Goal: Navigation & Orientation: Find specific page/section

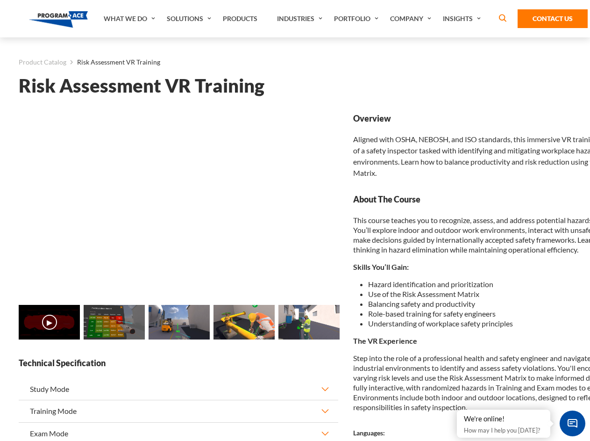
click at [190, 19] on link "Solutions" at bounding box center [190, 18] width 56 height 37
click at [0, 0] on div "AI & Computer Vision Solutions Computer Vision Quality Control AI tools for fas…" at bounding box center [0, 0] width 0 height 0
click at [0, 0] on div "AI & Computer Vision Solutions Virtual Training Solutions Virtual Tour Solution…" at bounding box center [0, 0] width 0 height 0
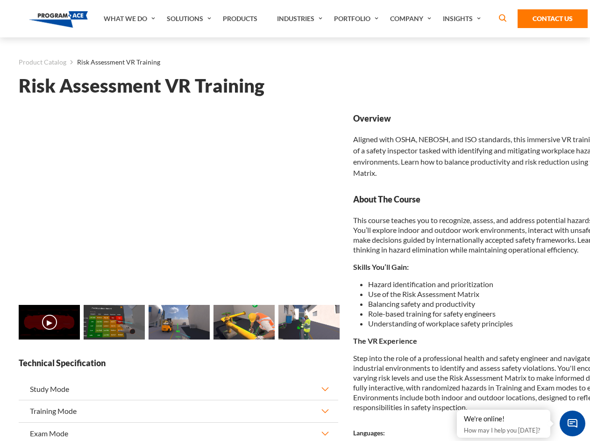
click at [0, 0] on div "AI & Computer Vision Solutions Virtual Training Solutions Virtual Tour Solution…" at bounding box center [0, 0] width 0 height 0
click at [0, 0] on div "AI & Computer Vision Solutions Computer Vision Quality Control AI tools for fas…" at bounding box center [0, 0] width 0 height 0
